Goal: Task Accomplishment & Management: Use online tool/utility

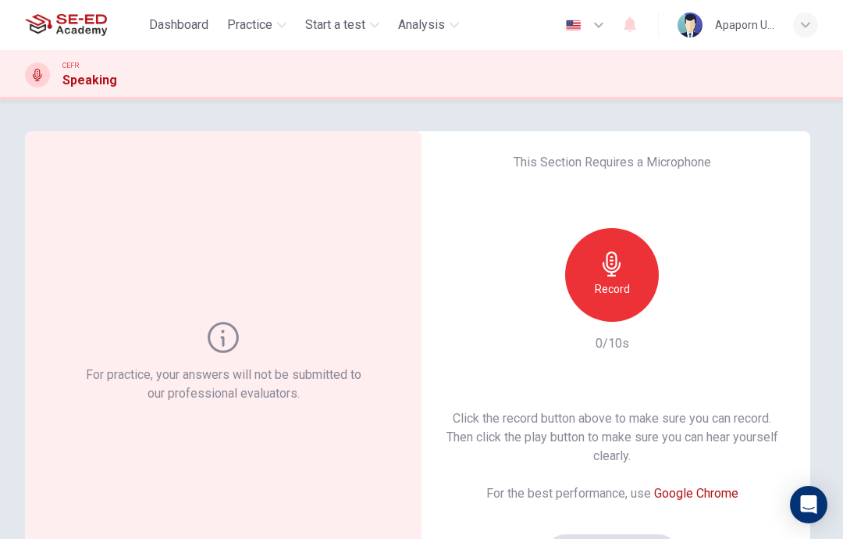
click at [620, 281] on h6 "Record" at bounding box center [612, 289] width 35 height 19
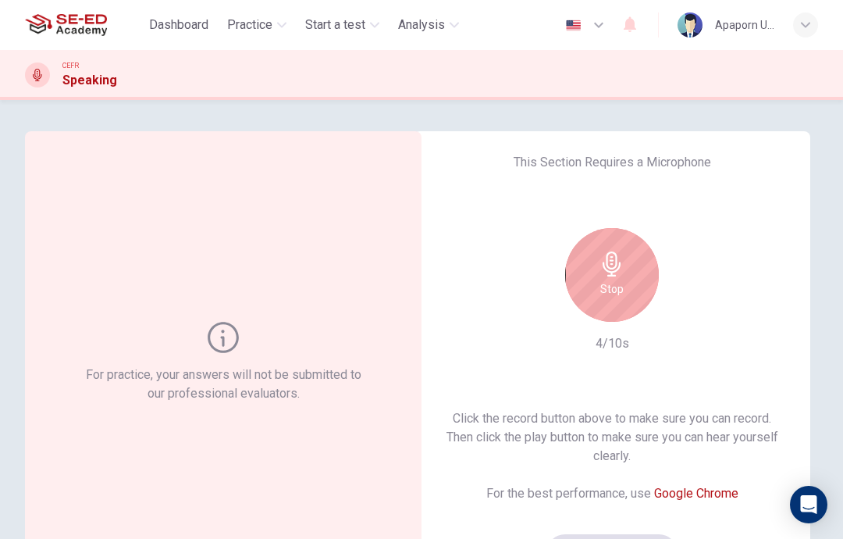
click at [620, 282] on h6 "Stop" at bounding box center [611, 289] width 23 height 19
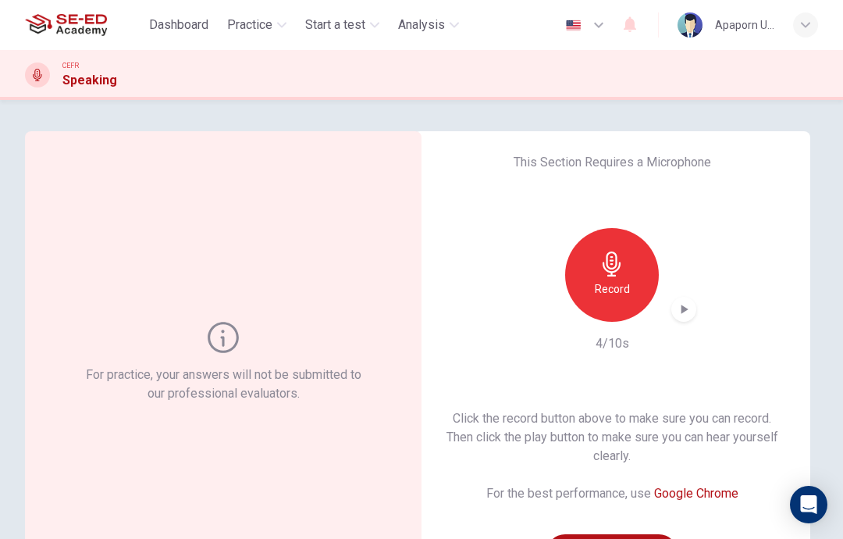
click at [687, 313] on icon "button" at bounding box center [684, 309] width 16 height 16
click at [623, 276] on icon "button" at bounding box center [612, 263] width 25 height 25
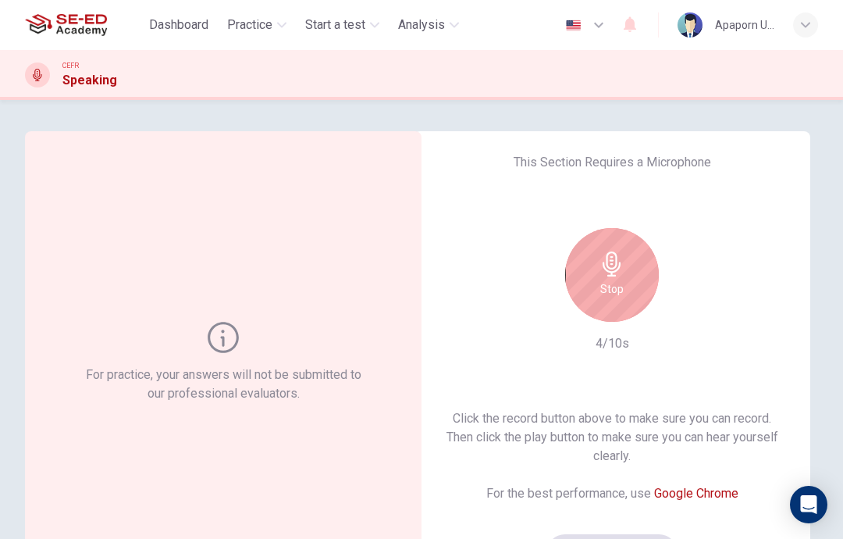
click at [625, 276] on div "Stop" at bounding box center [612, 275] width 94 height 94
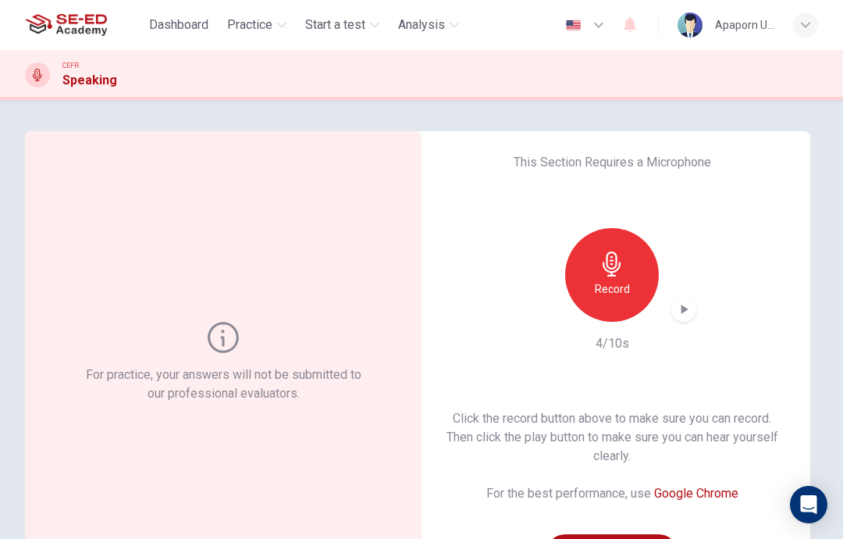
click at [686, 306] on icon "button" at bounding box center [684, 309] width 16 height 16
click at [628, 277] on div "Record" at bounding box center [612, 275] width 94 height 94
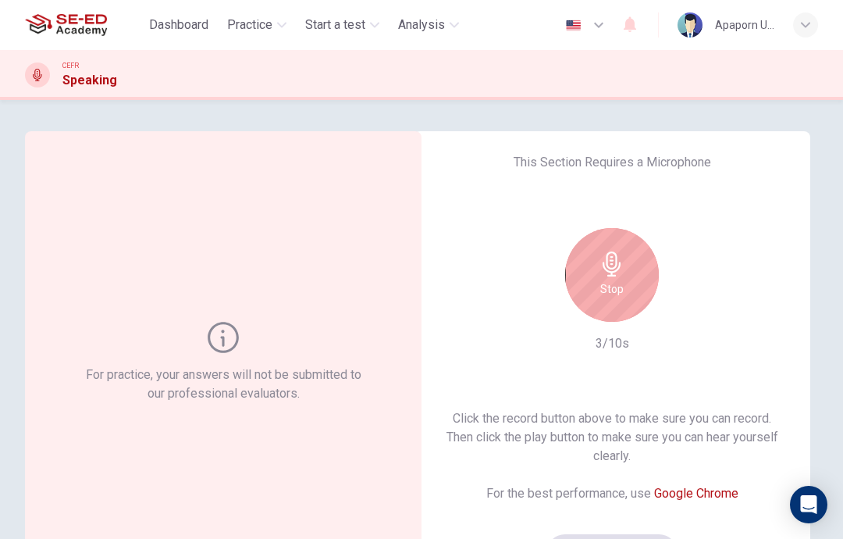
click at [622, 276] on icon "button" at bounding box center [612, 263] width 25 height 25
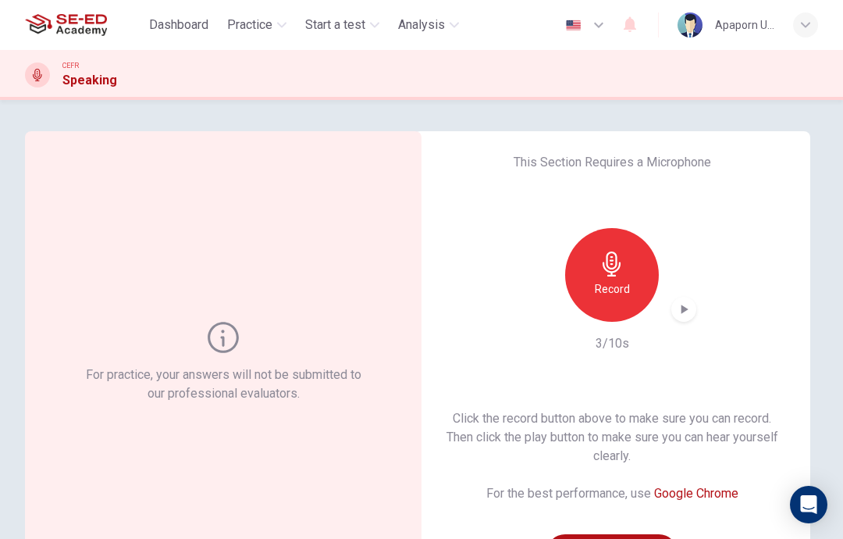
click at [685, 321] on div "button" at bounding box center [683, 309] width 25 height 25
click at [685, 307] on icon "button" at bounding box center [685, 309] width 7 height 9
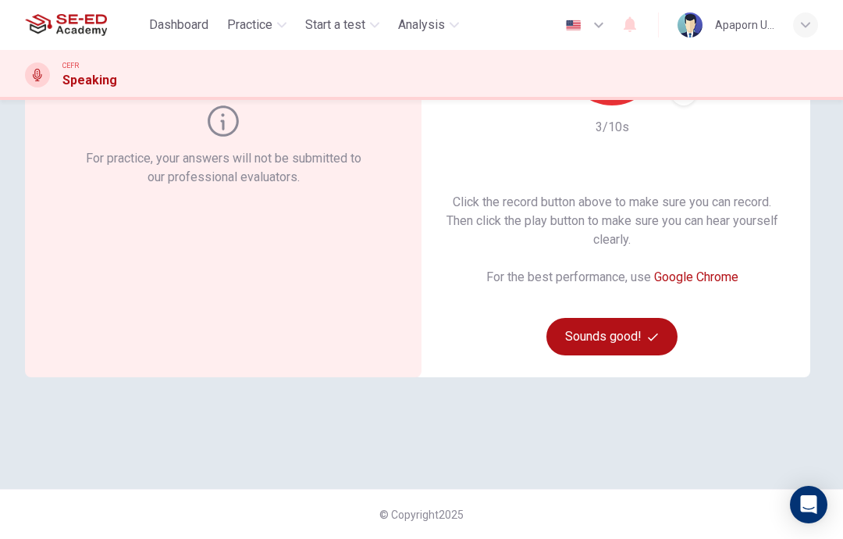
scroll to position [216, 0]
click at [639, 335] on button "Sounds good!" at bounding box center [612, 336] width 131 height 37
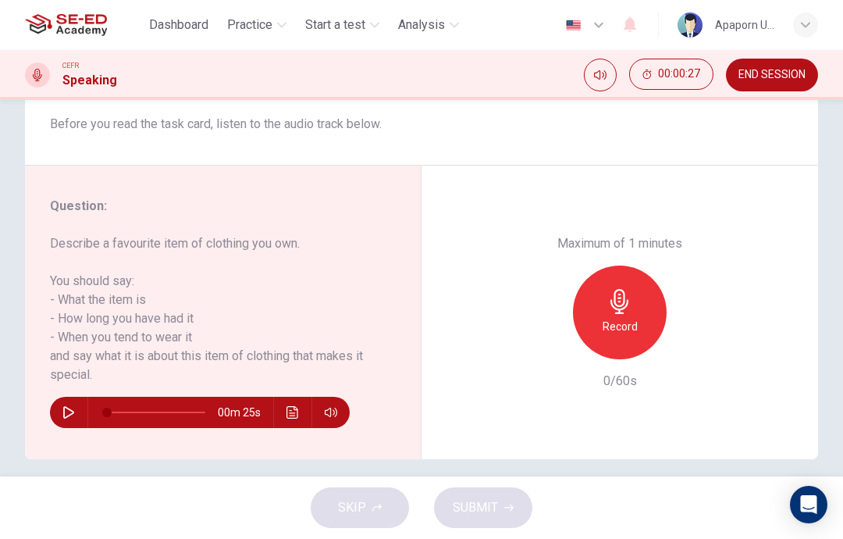
click at [632, 317] on h6 "Record" at bounding box center [620, 326] width 35 height 19
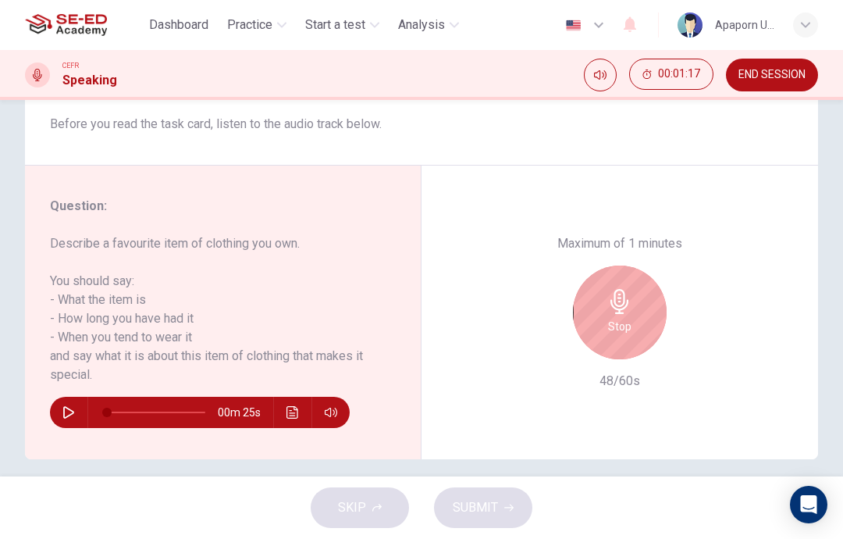
click at [630, 276] on div "Stop" at bounding box center [620, 312] width 94 height 94
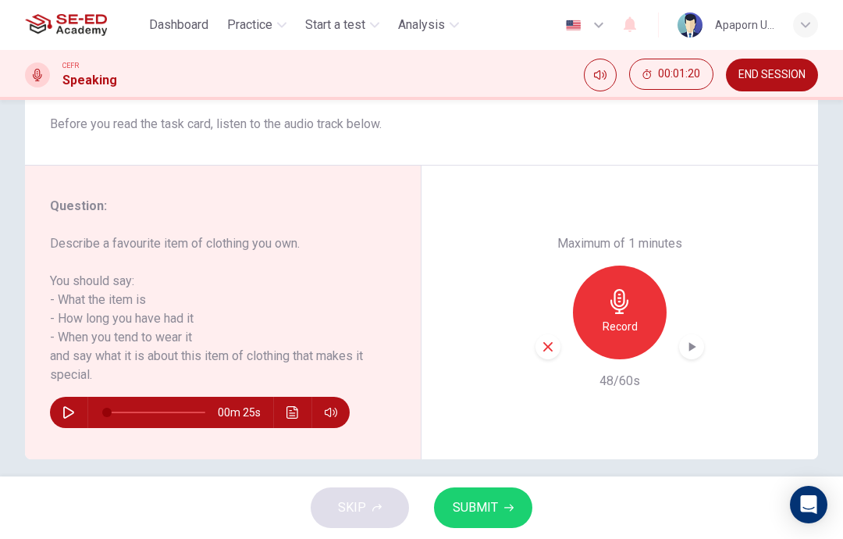
click at [545, 340] on icon "button" at bounding box center [548, 347] width 14 height 14
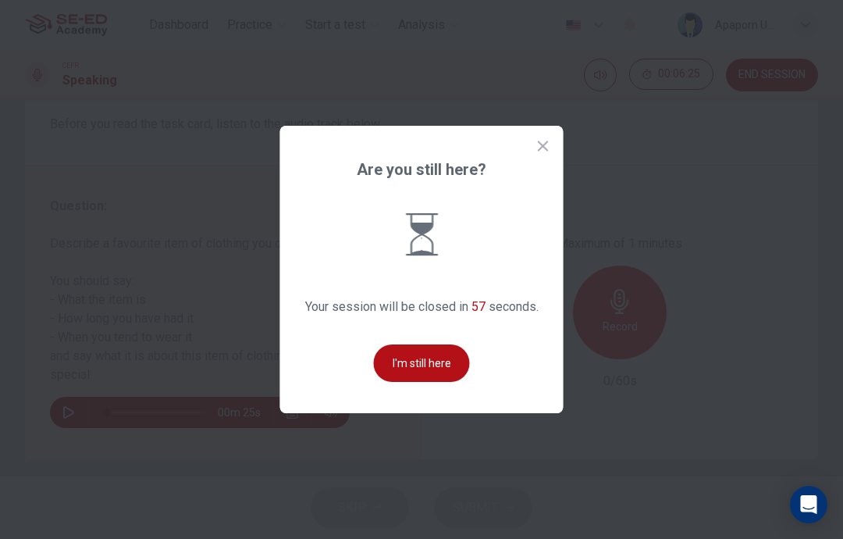
click at [549, 154] on icon at bounding box center [544, 146] width 16 height 16
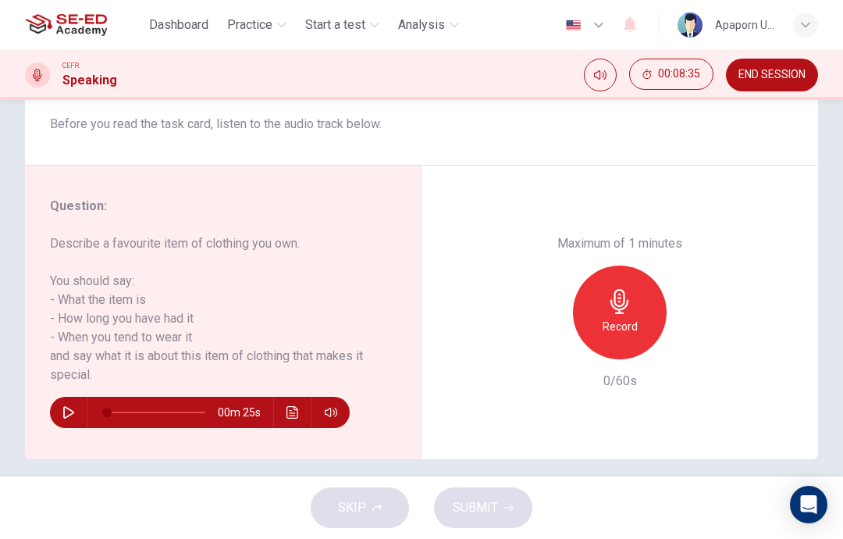
click at [629, 289] on icon "button" at bounding box center [619, 301] width 25 height 25
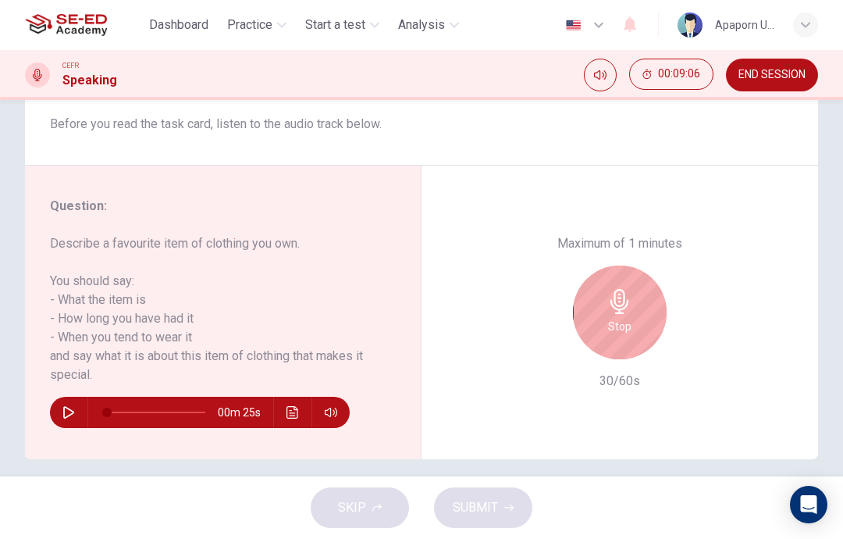
click at [632, 283] on div "Stop" at bounding box center [620, 312] width 94 height 94
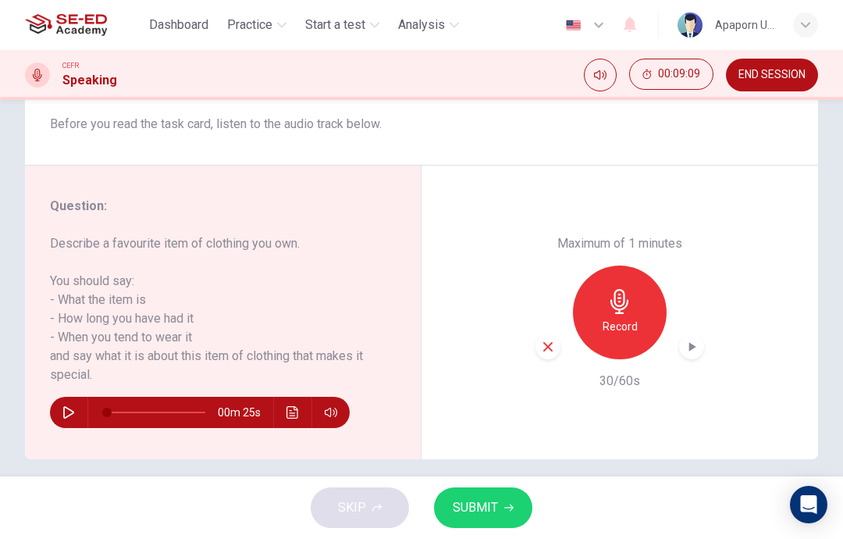
click at [498, 513] on button "SUBMIT" at bounding box center [483, 507] width 98 height 41
